Goal: Navigation & Orientation: Find specific page/section

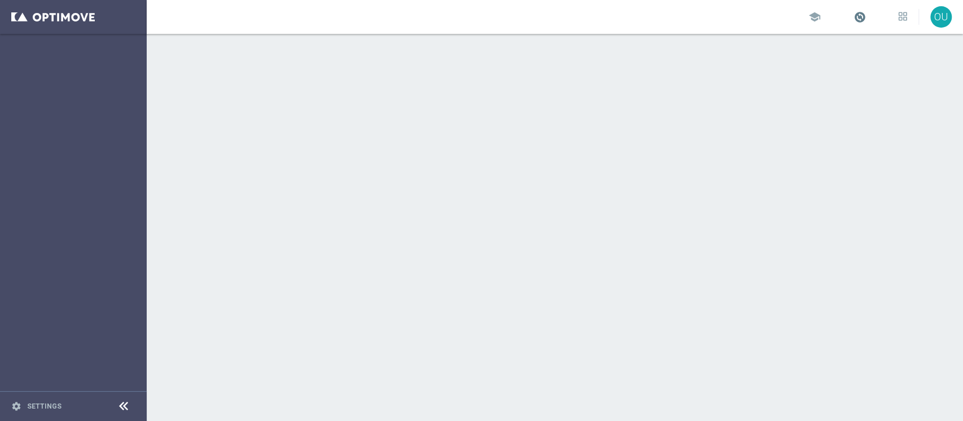
click at [861, 14] on span at bounding box center [859, 17] width 12 height 12
